Goal: Task Accomplishment & Management: Complete application form

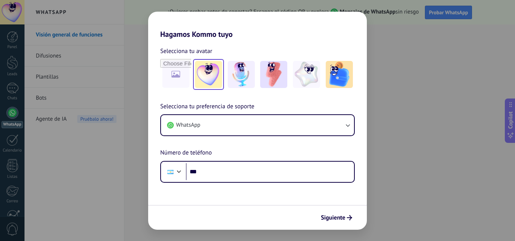
click at [208, 70] on img at bounding box center [208, 74] width 27 height 27
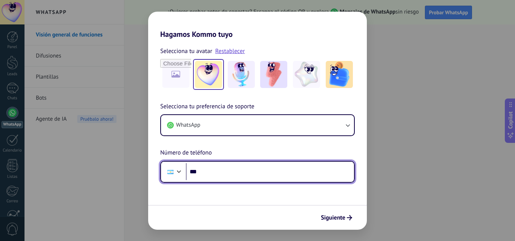
click at [239, 174] on input "***" at bounding box center [270, 171] width 168 height 17
type input "**********"
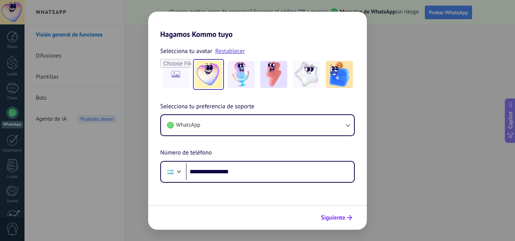
click at [344, 217] on span "Siguiente" at bounding box center [333, 217] width 24 height 5
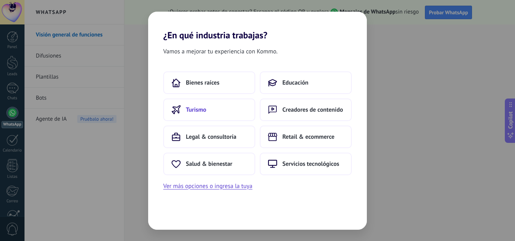
click at [192, 110] on span "Turismo" at bounding box center [196, 110] width 20 height 8
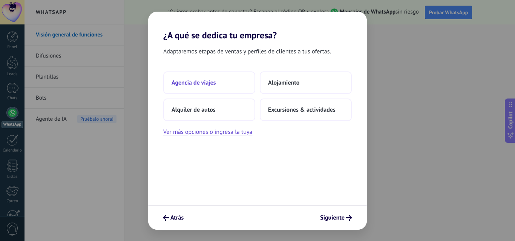
click at [210, 85] on span "Agencia de viajes" at bounding box center [193, 83] width 44 height 8
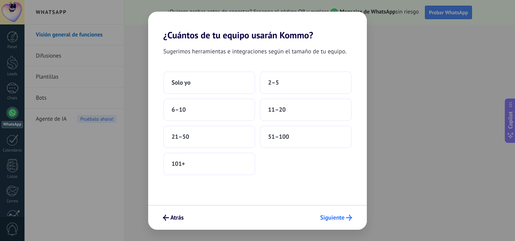
click at [332, 215] on span "Siguiente" at bounding box center [332, 217] width 24 height 5
click at [201, 85] on button "Solo yo" at bounding box center [209, 83] width 92 height 23
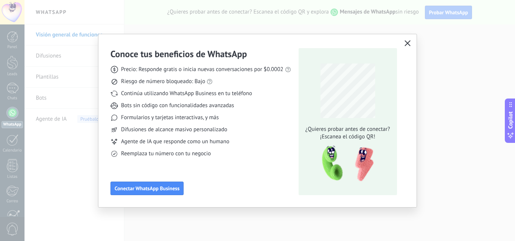
click at [403, 48] on button "button" at bounding box center [407, 43] width 10 height 11
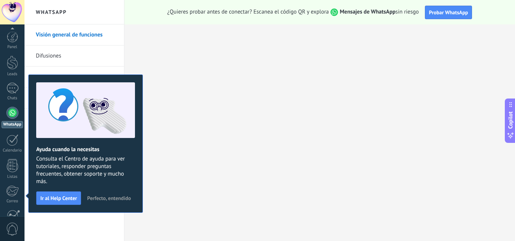
scroll to position [72, 0]
click at [127, 199] on span "Perfecto, entendido" at bounding box center [109, 198] width 44 height 5
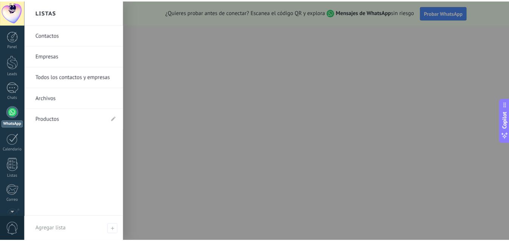
scroll to position [0, 0]
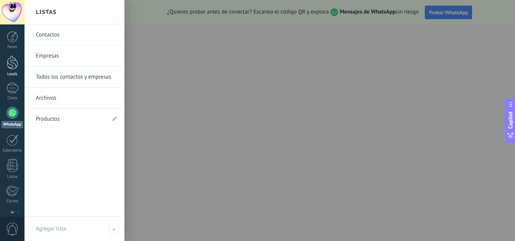
click at [12, 67] on div at bounding box center [12, 63] width 11 height 14
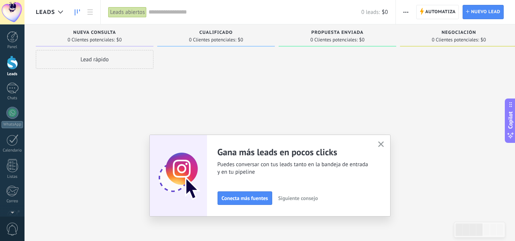
click at [310, 200] on span "Siguiente consejo" at bounding box center [298, 198] width 40 height 5
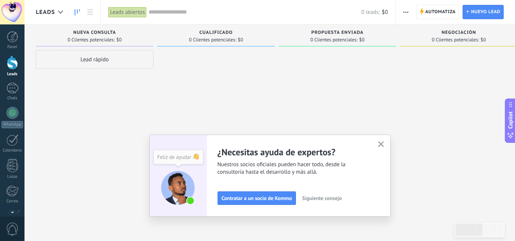
click at [310, 200] on span "Siguiente consejo" at bounding box center [322, 198] width 40 height 5
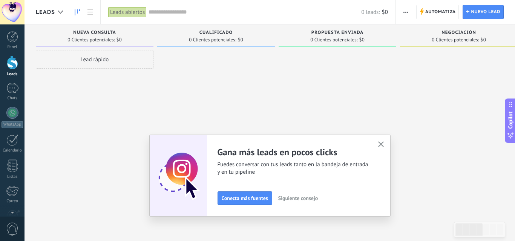
click at [383, 145] on icon "button" at bounding box center [381, 145] width 6 height 6
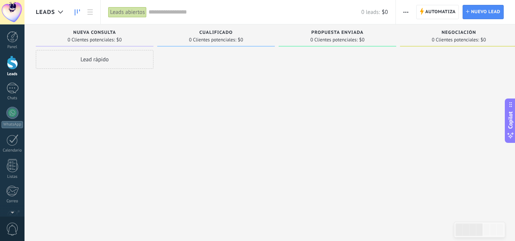
click at [324, 135] on div at bounding box center [337, 121] width 118 height 143
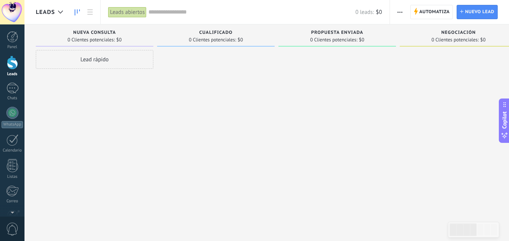
drag, startPoint x: 449, startPoint y: 90, endPoint x: 514, endPoint y: 64, distance: 69.7
click at [509, 64] on html ".abecls-1,.abecls-2{fill-rule:evenodd}.abecls-2{fill:#fff} .abhcls-1{fill:none}…" at bounding box center [254, 120] width 509 height 241
